Goal: Task Accomplishment & Management: Use online tool/utility

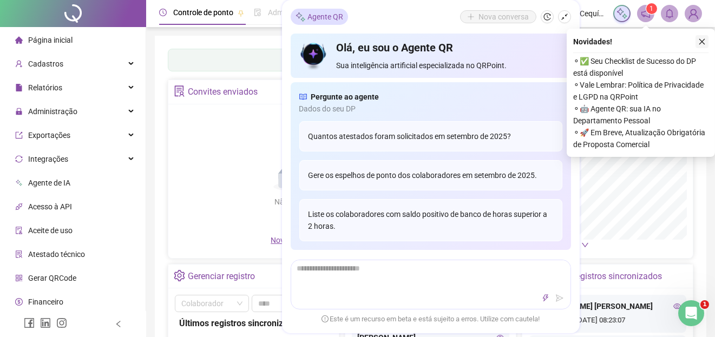
click at [698, 41] on icon "close" at bounding box center [702, 42] width 8 height 8
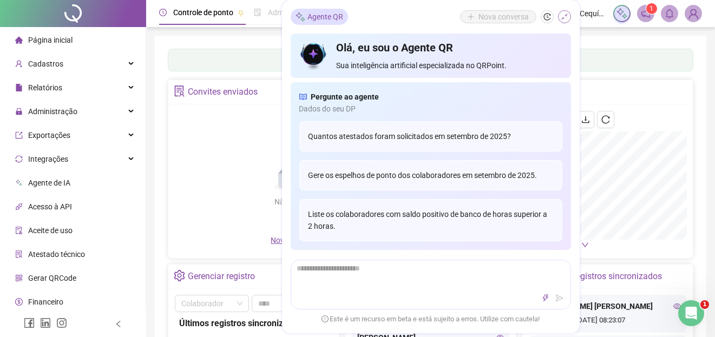
click at [564, 17] on icon "shrink" at bounding box center [564, 17] width 8 height 8
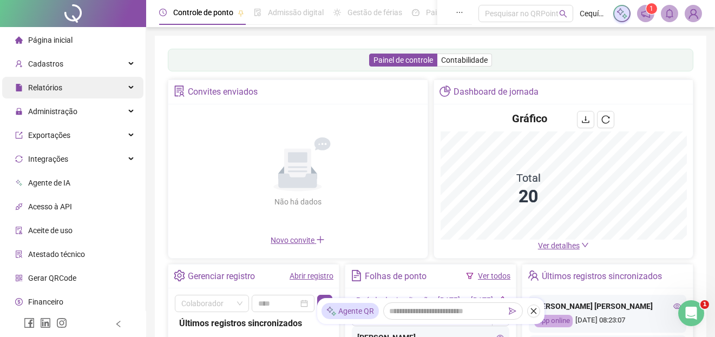
click at [42, 92] on span "Relatórios" at bounding box center [45, 87] width 34 height 9
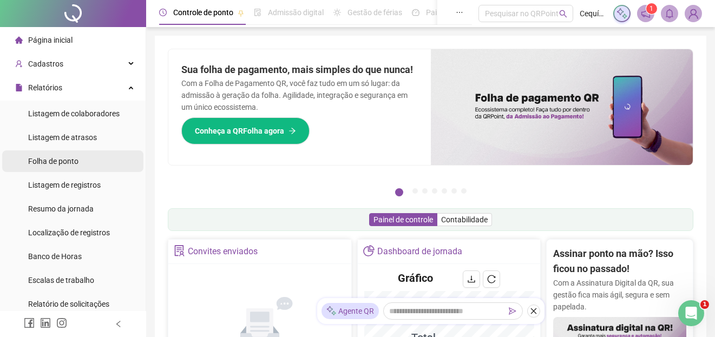
click at [54, 162] on span "Folha de ponto" at bounding box center [53, 161] width 50 height 9
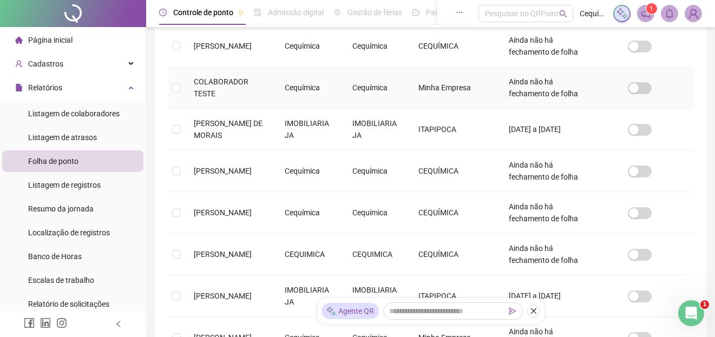
scroll to position [378, 0]
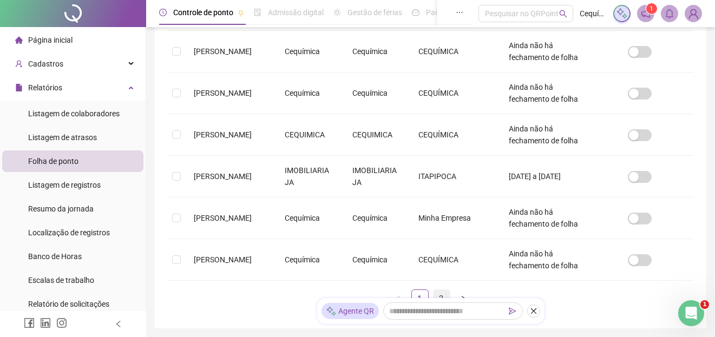
click at [442, 294] on link "2" at bounding box center [441, 298] width 16 height 16
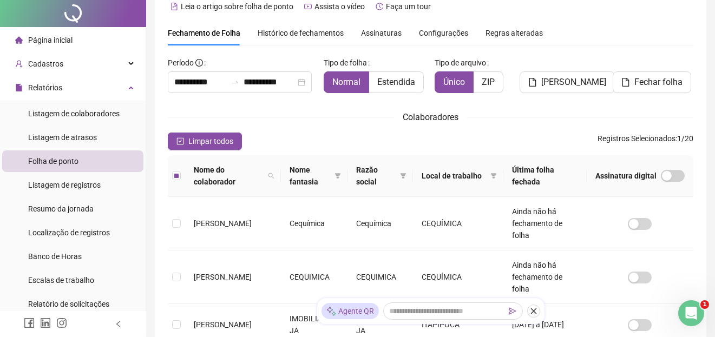
scroll to position [0, 0]
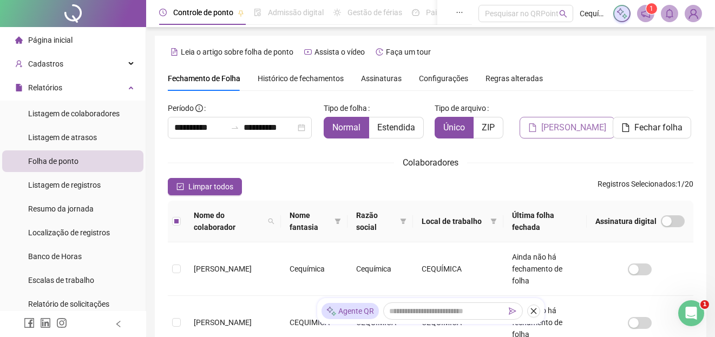
click at [578, 131] on span "[PERSON_NAME]" at bounding box center [573, 127] width 65 height 13
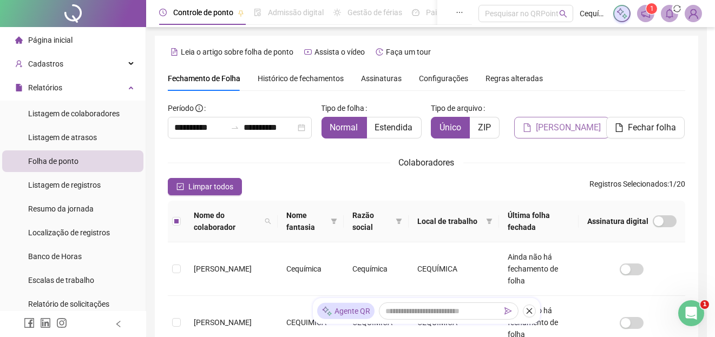
scroll to position [53, 0]
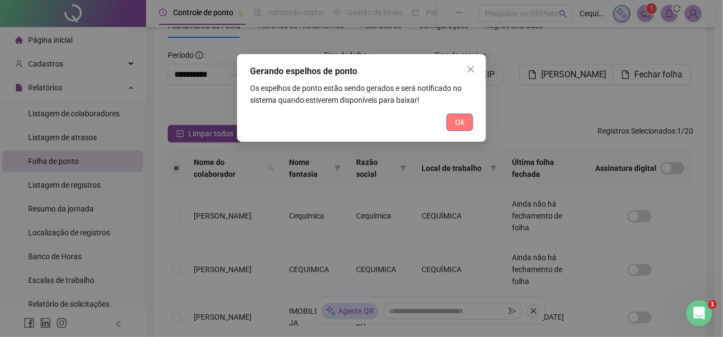
click at [463, 123] on span "Ok" at bounding box center [459, 122] width 9 height 12
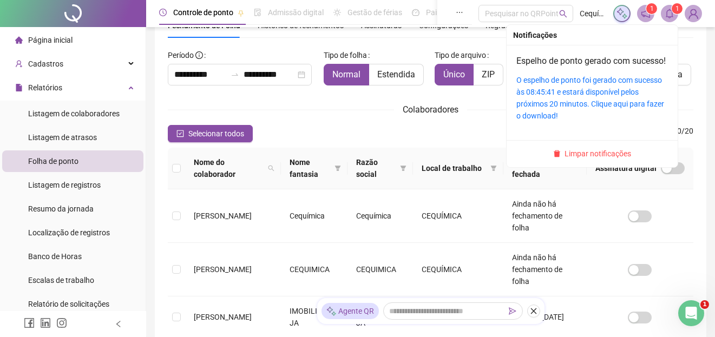
click at [668, 15] on icon "bell" at bounding box center [669, 14] width 10 height 10
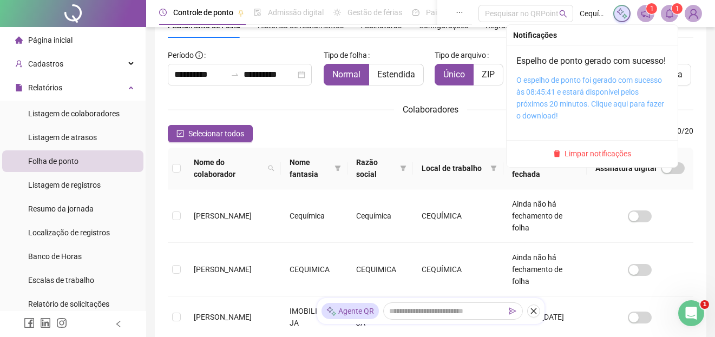
click at [566, 96] on link "O espelho de ponto foi gerado com sucesso às 08:45:41 e estará disponível pelos…" at bounding box center [590, 98] width 148 height 44
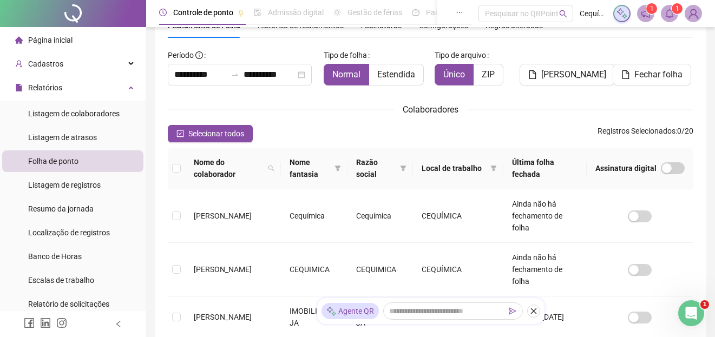
click at [668, 15] on icon "bell" at bounding box center [669, 14] width 10 height 10
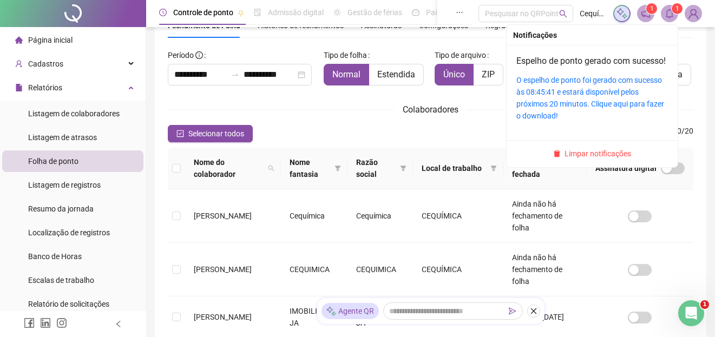
click at [586, 98] on div "O espelho de ponto foi gerado com sucesso às 08:45:41 e estará disponível pelos…" at bounding box center [591, 98] width 151 height 48
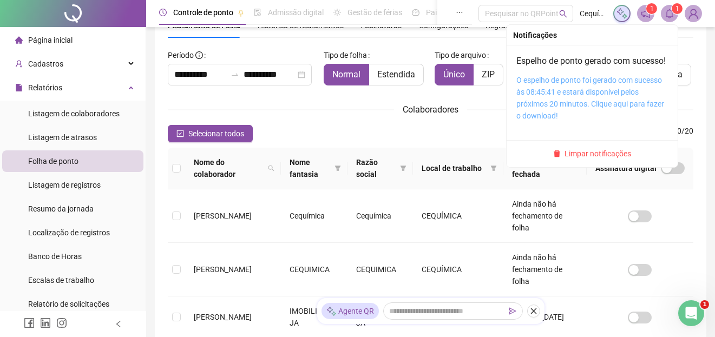
click at [575, 103] on link "O espelho de ponto foi gerado com sucesso às 08:45:41 e estará disponível pelos…" at bounding box center [590, 98] width 148 height 44
